Goal: Task Accomplishment & Management: Use online tool/utility

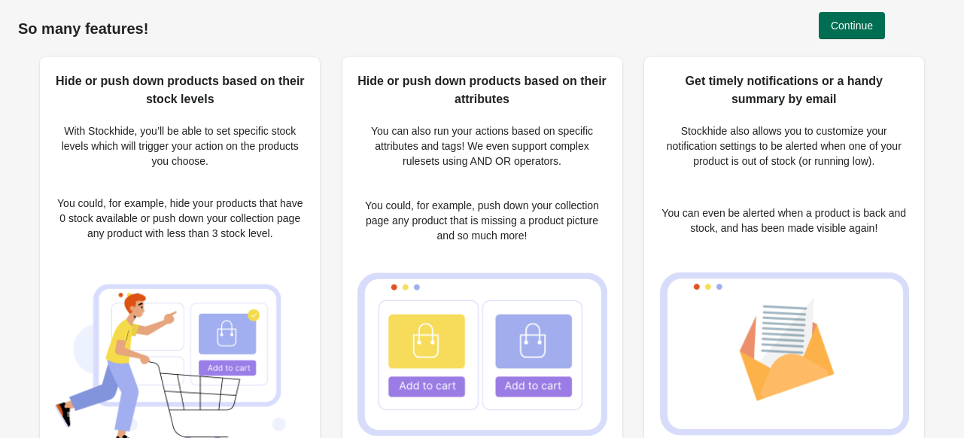
click at [845, 20] on span "Continue" at bounding box center [851, 26] width 42 height 12
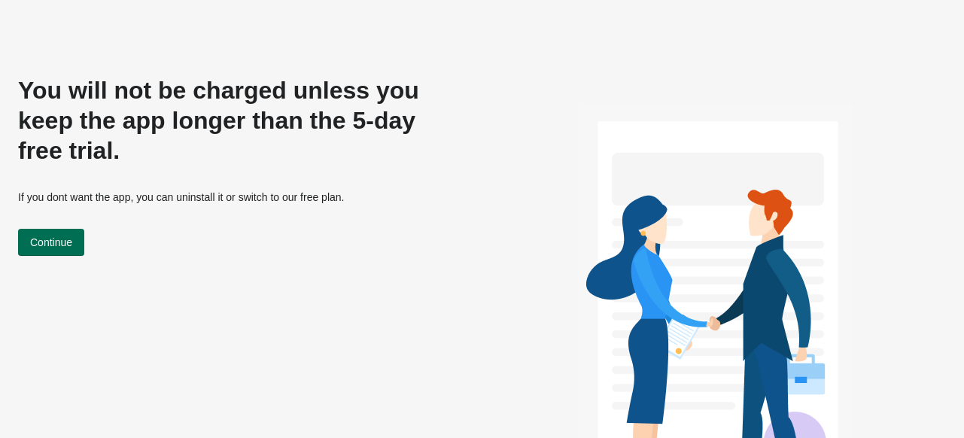
click at [57, 236] on span "Continue" at bounding box center [51, 242] width 42 height 12
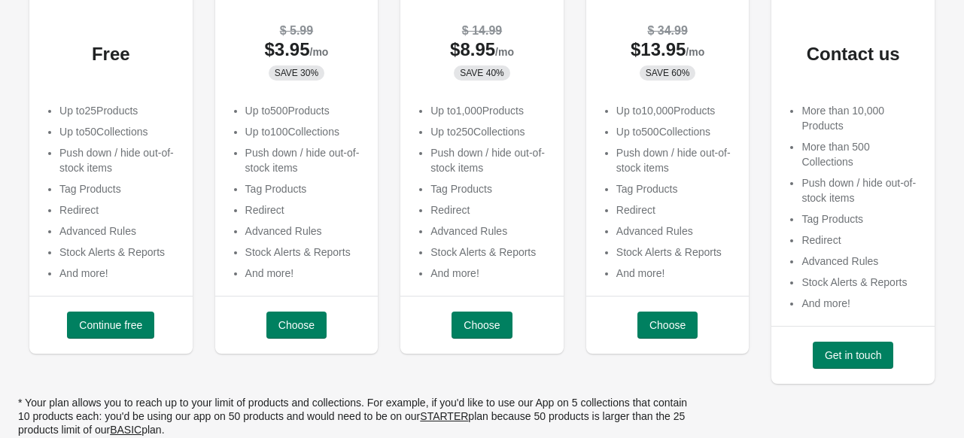
scroll to position [197, 0]
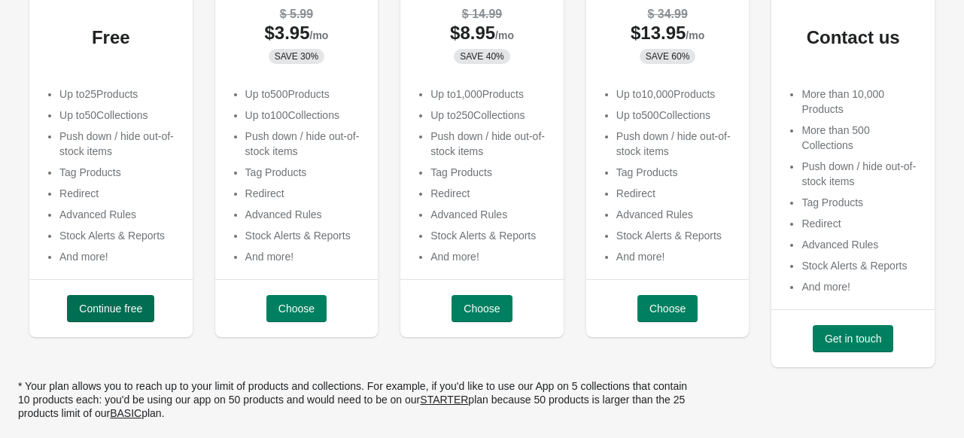
click at [103, 305] on span "Continue free" at bounding box center [110, 308] width 63 height 12
click at [103, 305] on div "Continue free" at bounding box center [110, 308] width 87 height 27
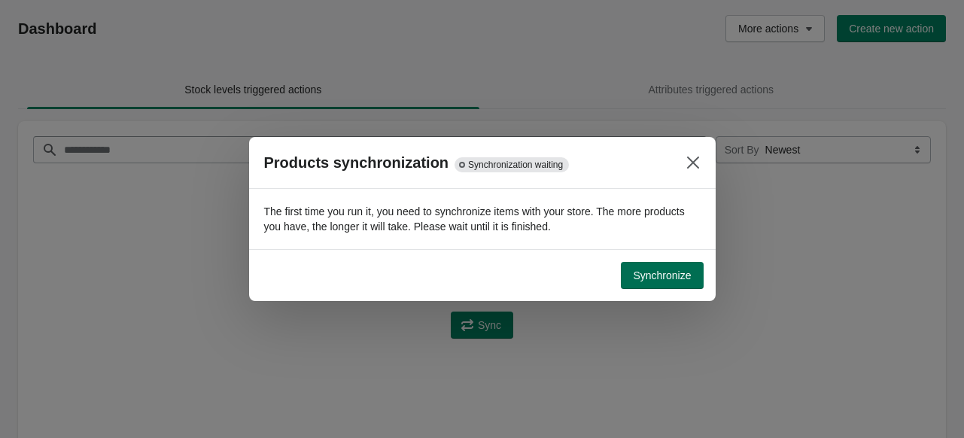
click at [674, 270] on span "Synchronize" at bounding box center [662, 275] width 58 height 12
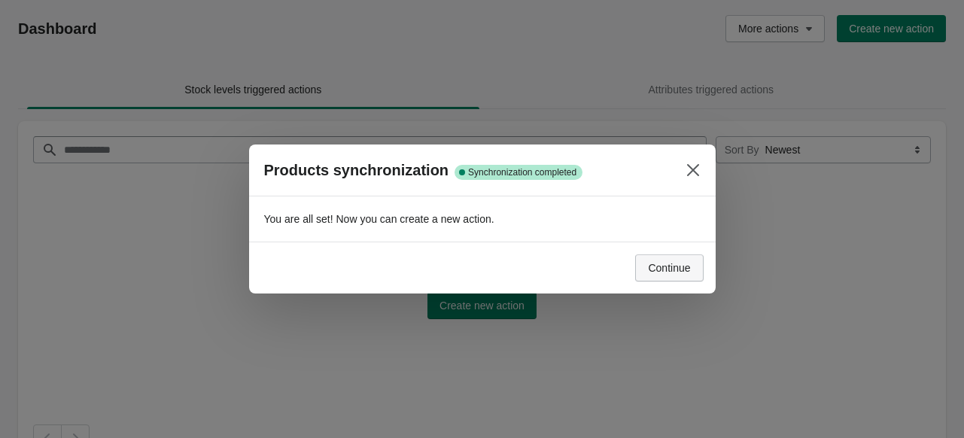
click at [668, 272] on span "Continue" at bounding box center [669, 268] width 42 height 12
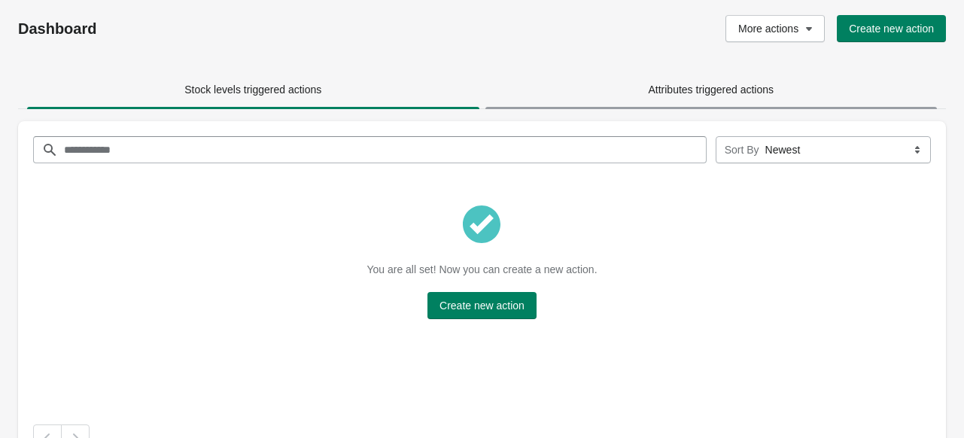
click at [666, 91] on span "Attributes triggered actions" at bounding box center [711, 89] width 126 height 12
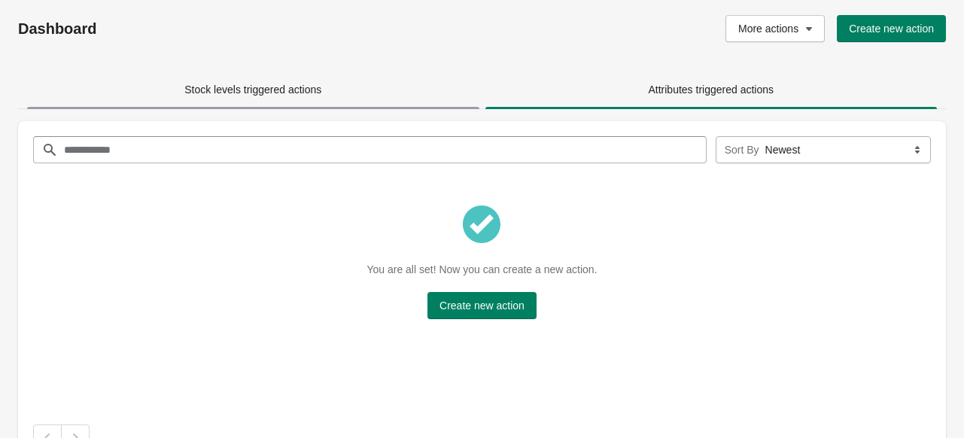
click at [265, 93] on span "Stock levels triggered actions" at bounding box center [252, 89] width 137 height 12
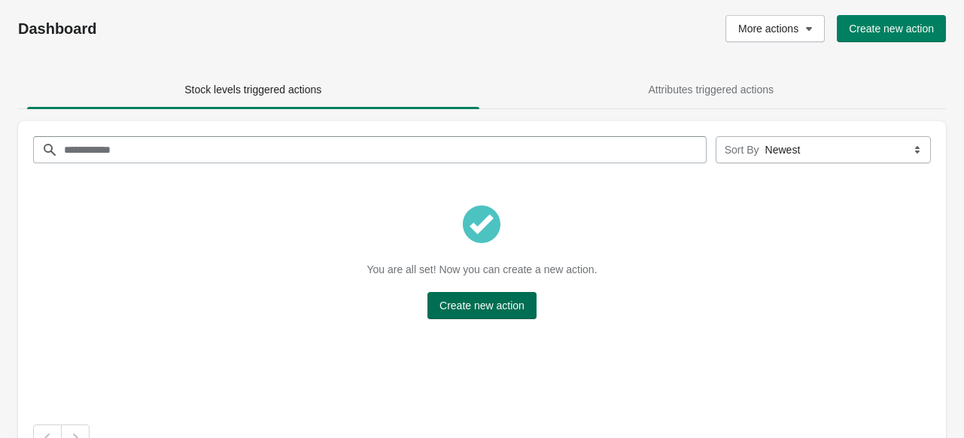
click at [496, 305] on span "Create new action" at bounding box center [481, 305] width 85 height 12
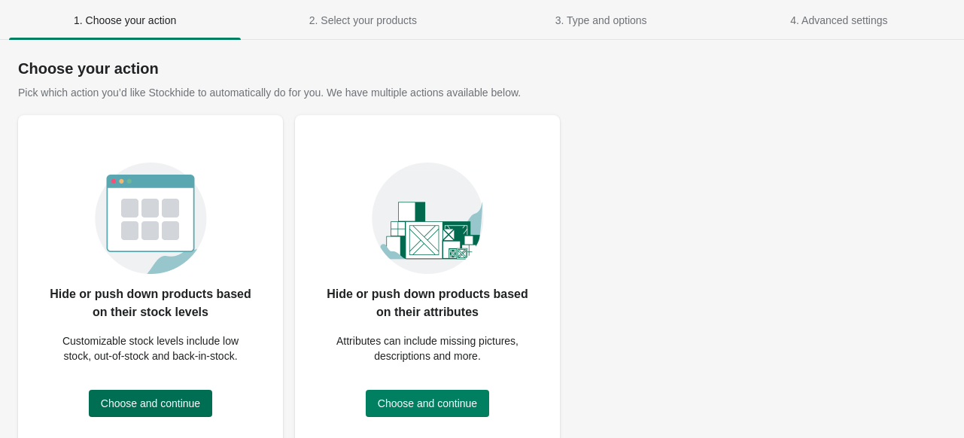
click at [179, 402] on span "Choose and continue" at bounding box center [150, 403] width 99 height 12
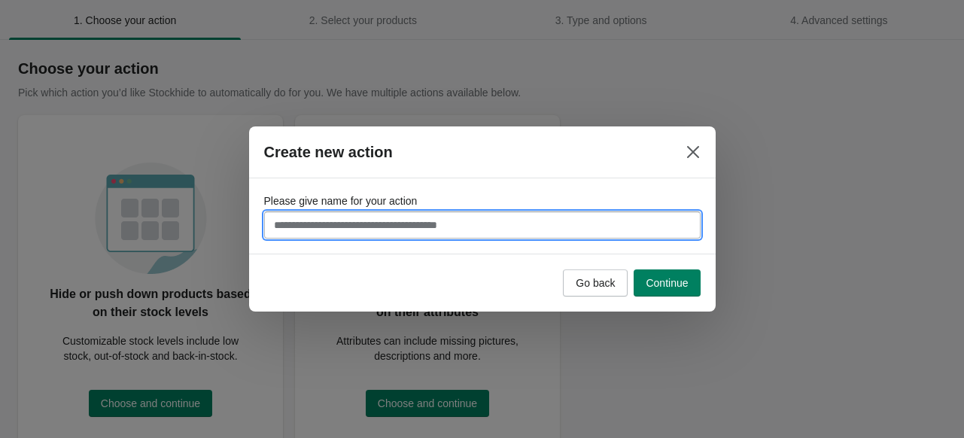
click at [465, 231] on input "Please give name for your action" at bounding box center [482, 224] width 436 height 27
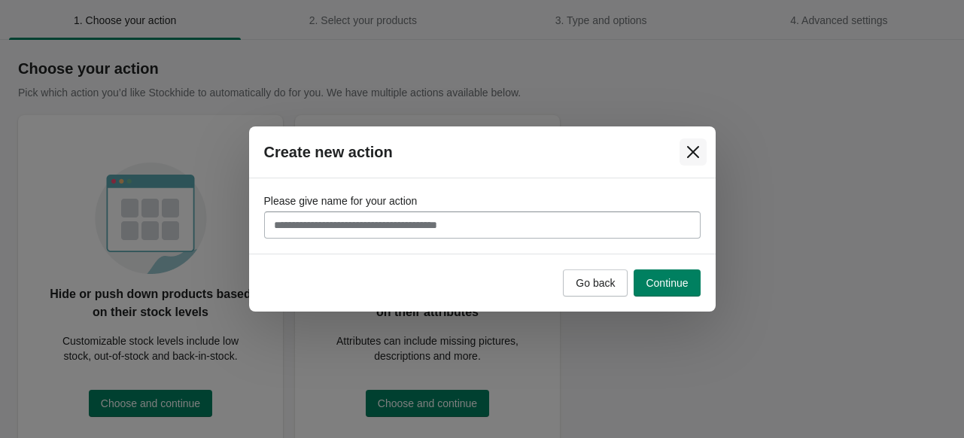
click at [689, 150] on icon "Close" at bounding box center [692, 151] width 15 height 15
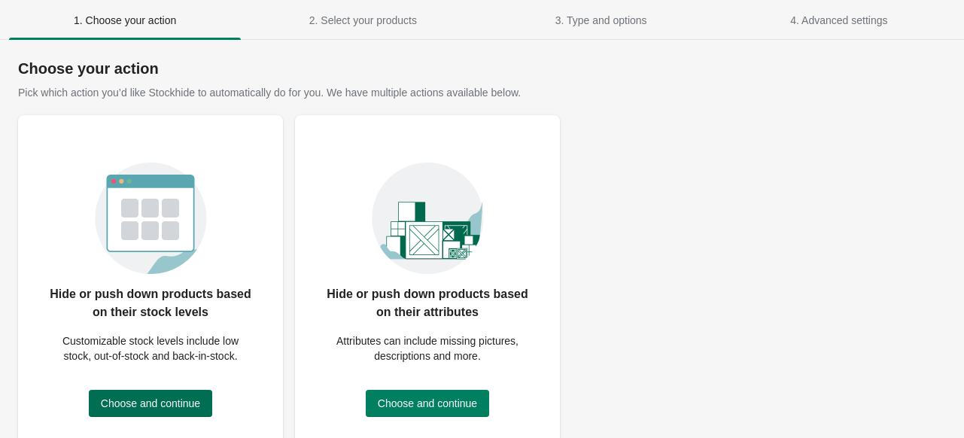
click at [150, 399] on span "Choose and continue" at bounding box center [150, 403] width 99 height 12
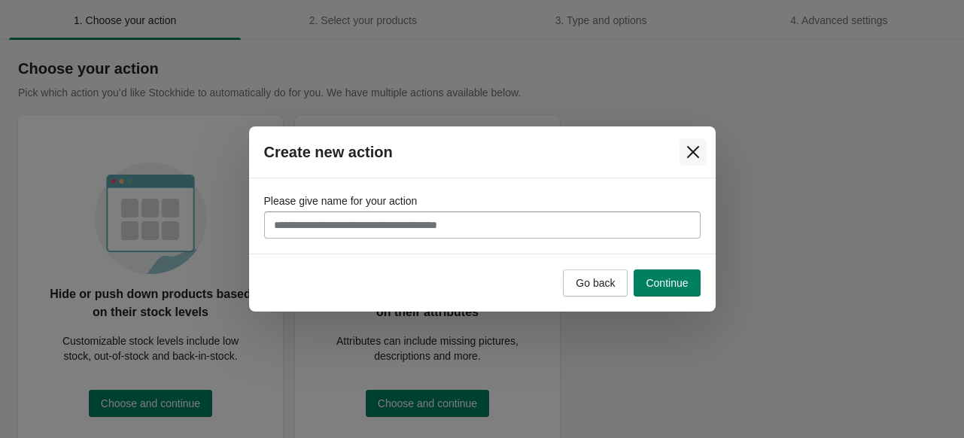
click at [691, 148] on icon "Close" at bounding box center [692, 151] width 15 height 15
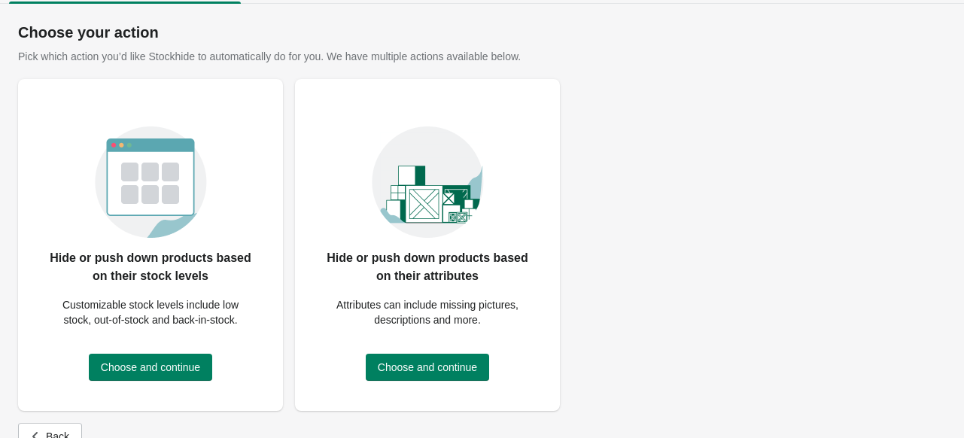
scroll to position [48, 0]
